Goal: Find specific page/section: Find specific page/section

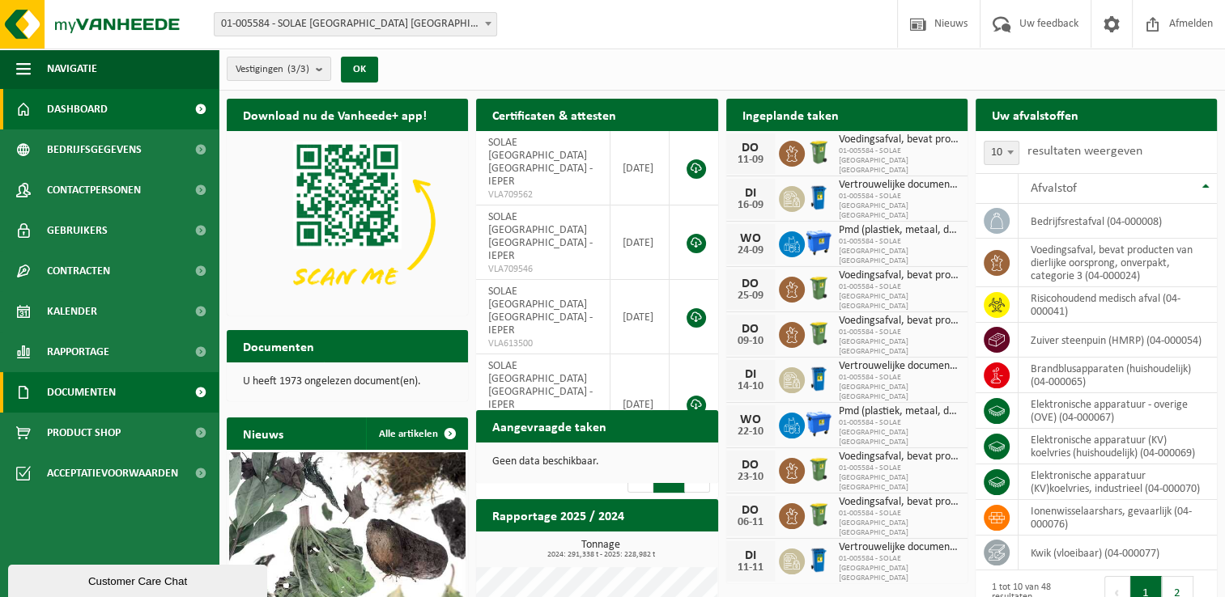
click at [83, 398] on span "Documenten" at bounding box center [81, 392] width 69 height 40
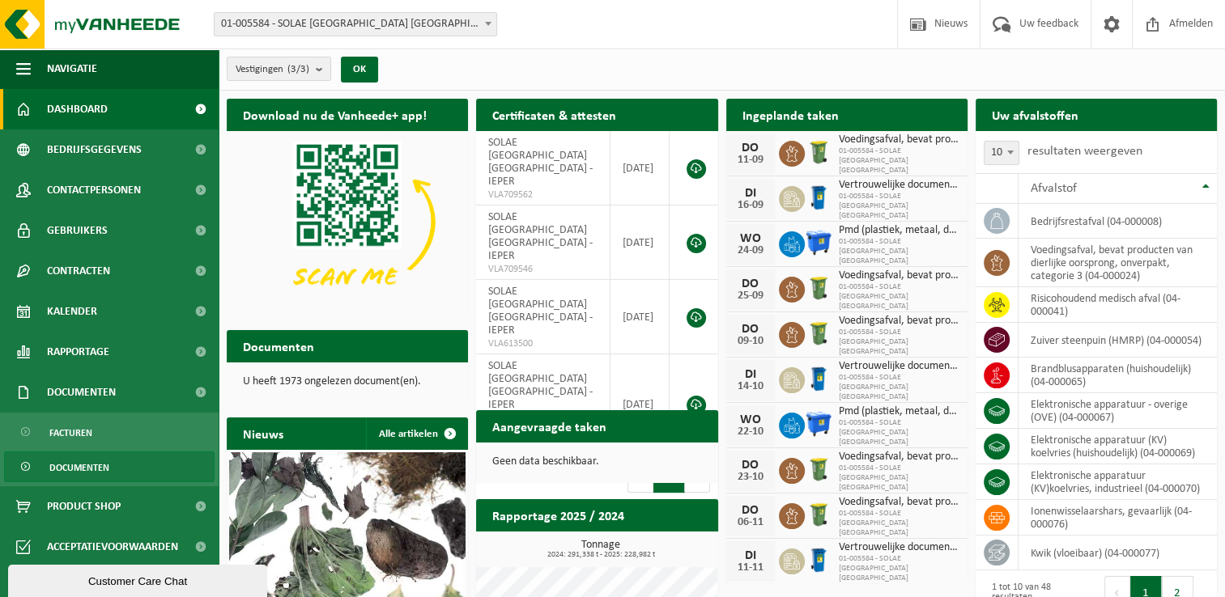
click at [39, 470] on link "Documenten" at bounding box center [109, 467] width 210 height 31
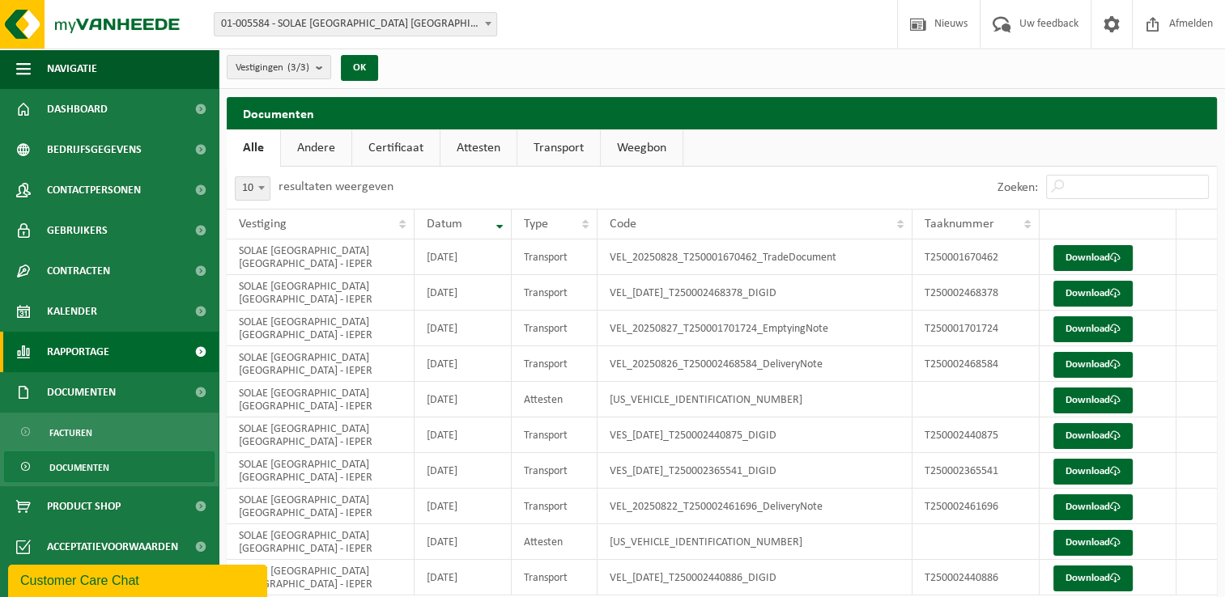
scroll to position [58, 0]
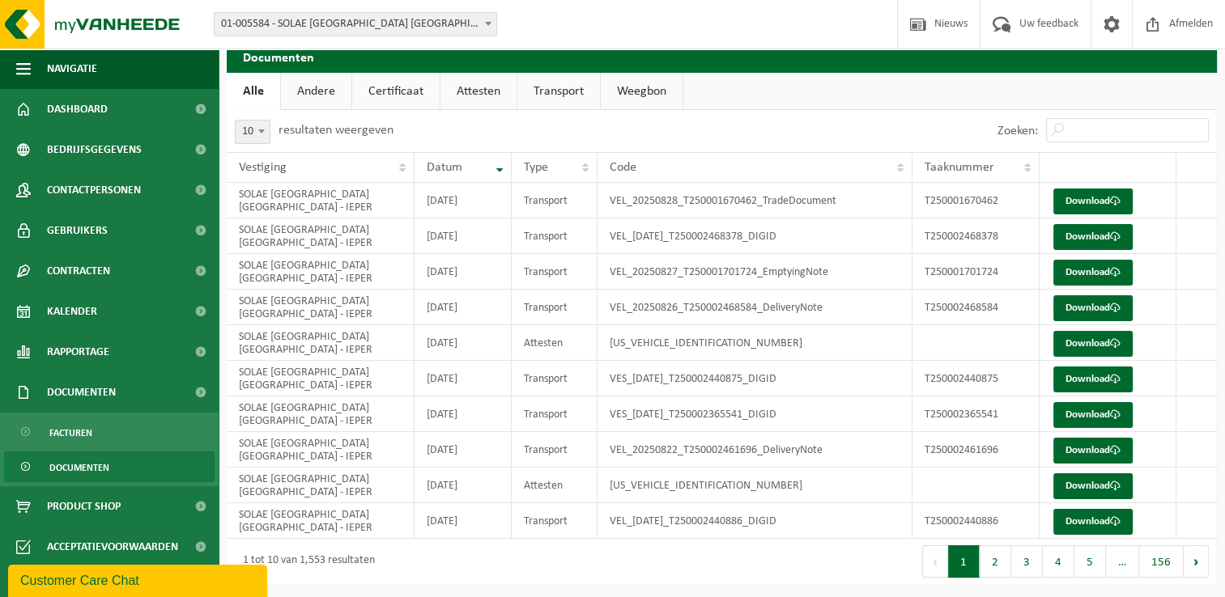
click at [479, 85] on link "Attesten" at bounding box center [478, 91] width 76 height 37
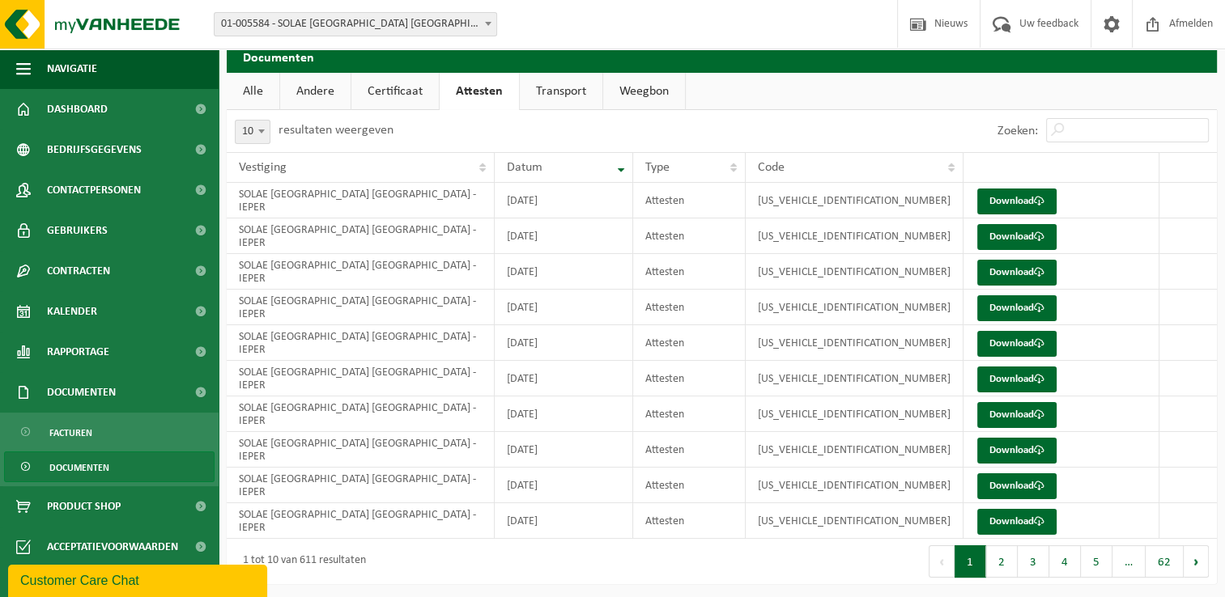
click at [395, 86] on link "Certificaat" at bounding box center [394, 91] width 87 height 37
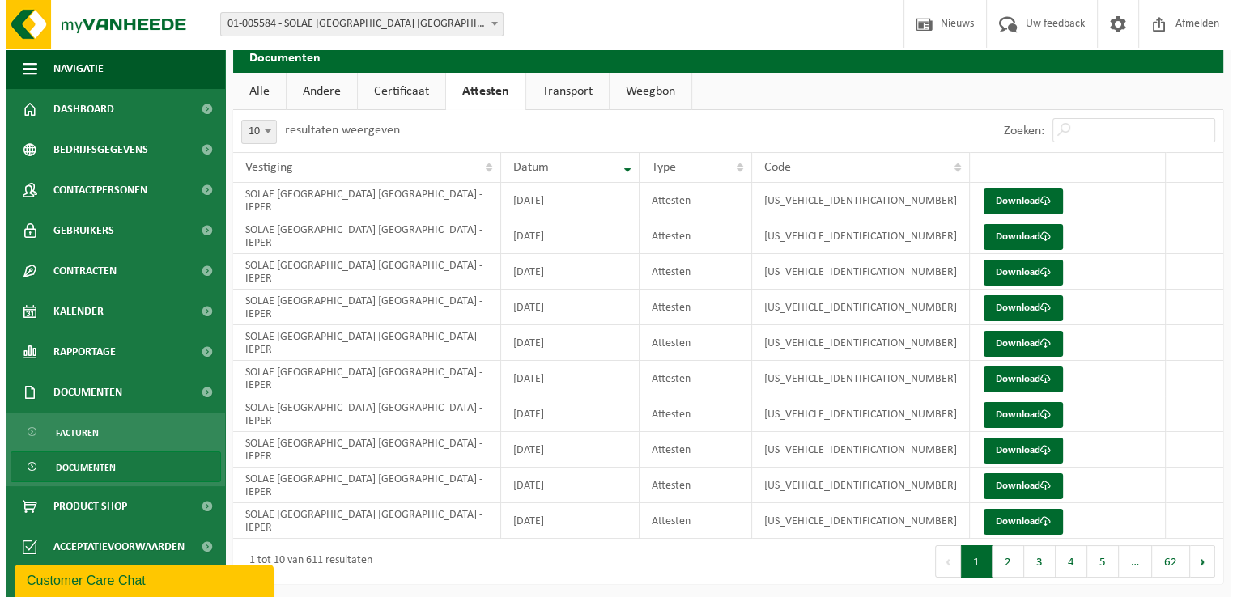
scroll to position [0, 0]
